Goal: Transaction & Acquisition: Book appointment/travel/reservation

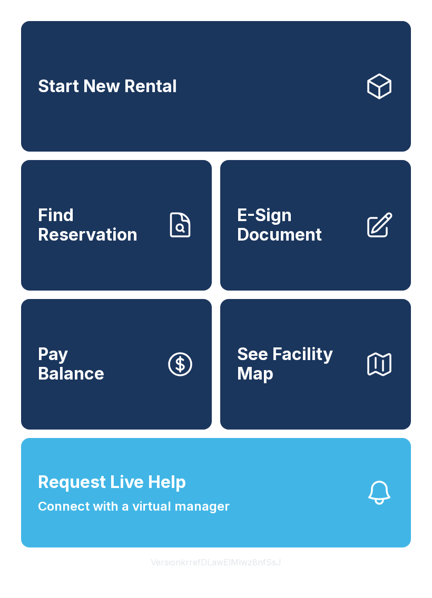
click at [337, 80] on link "Start New Rental" at bounding box center [216, 86] width 390 height 131
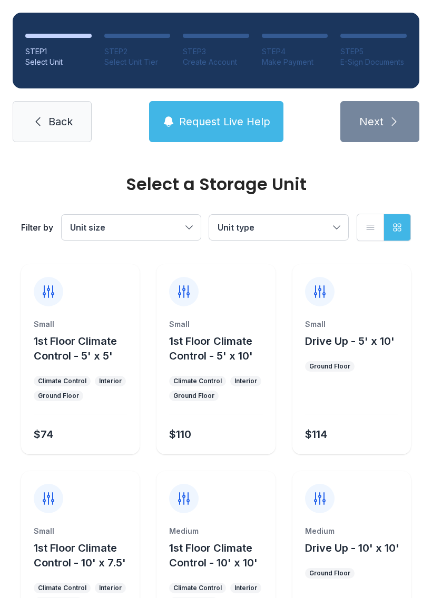
click at [52, 125] on span "Back" at bounding box center [60, 121] width 24 height 15
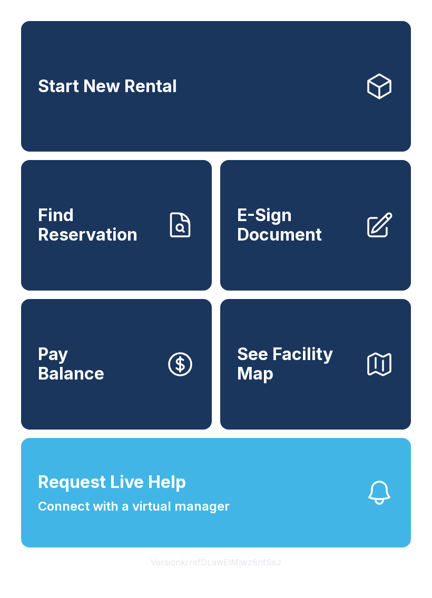
click at [213, 516] on span "Request Live Help Connect with a virtual manager" at bounding box center [134, 493] width 192 height 46
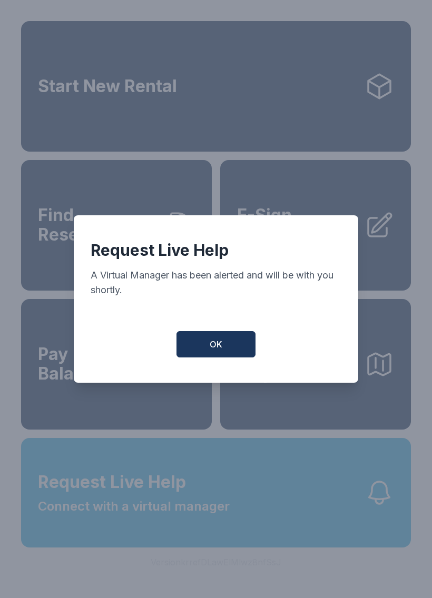
click at [230, 349] on button "OK" at bounding box center [215, 344] width 79 height 26
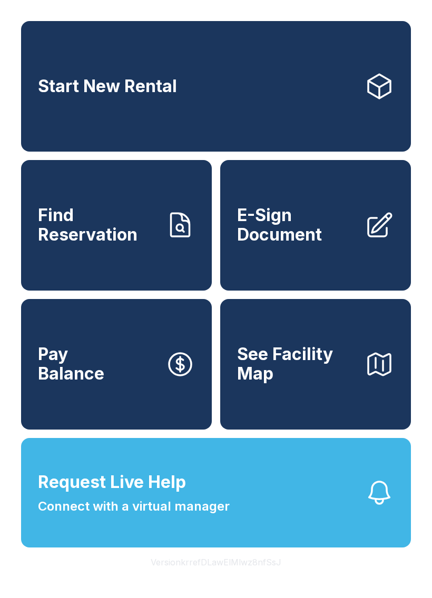
click at [274, 102] on link "Start New Rental" at bounding box center [216, 86] width 390 height 131
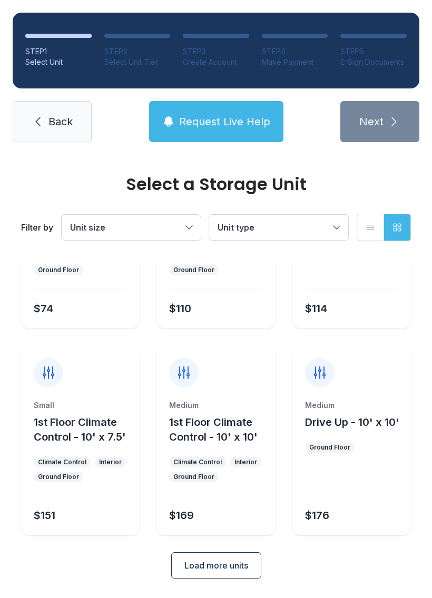
scroll to position [125, 0]
click at [235, 566] on span "Load more units" at bounding box center [216, 566] width 64 height 13
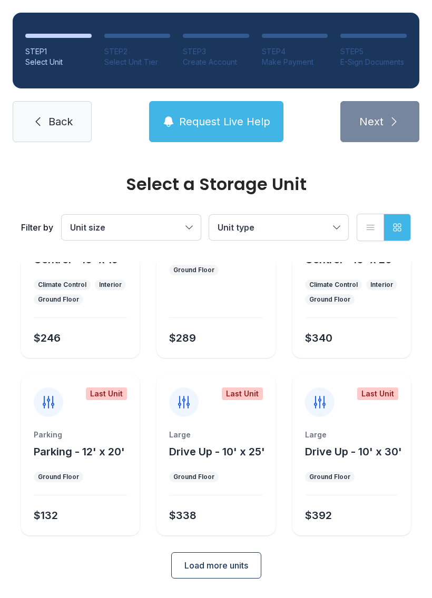
scroll to position [510, 0]
click at [69, 125] on span "Back" at bounding box center [60, 121] width 24 height 15
